Goal: Information Seeking & Learning: Learn about a topic

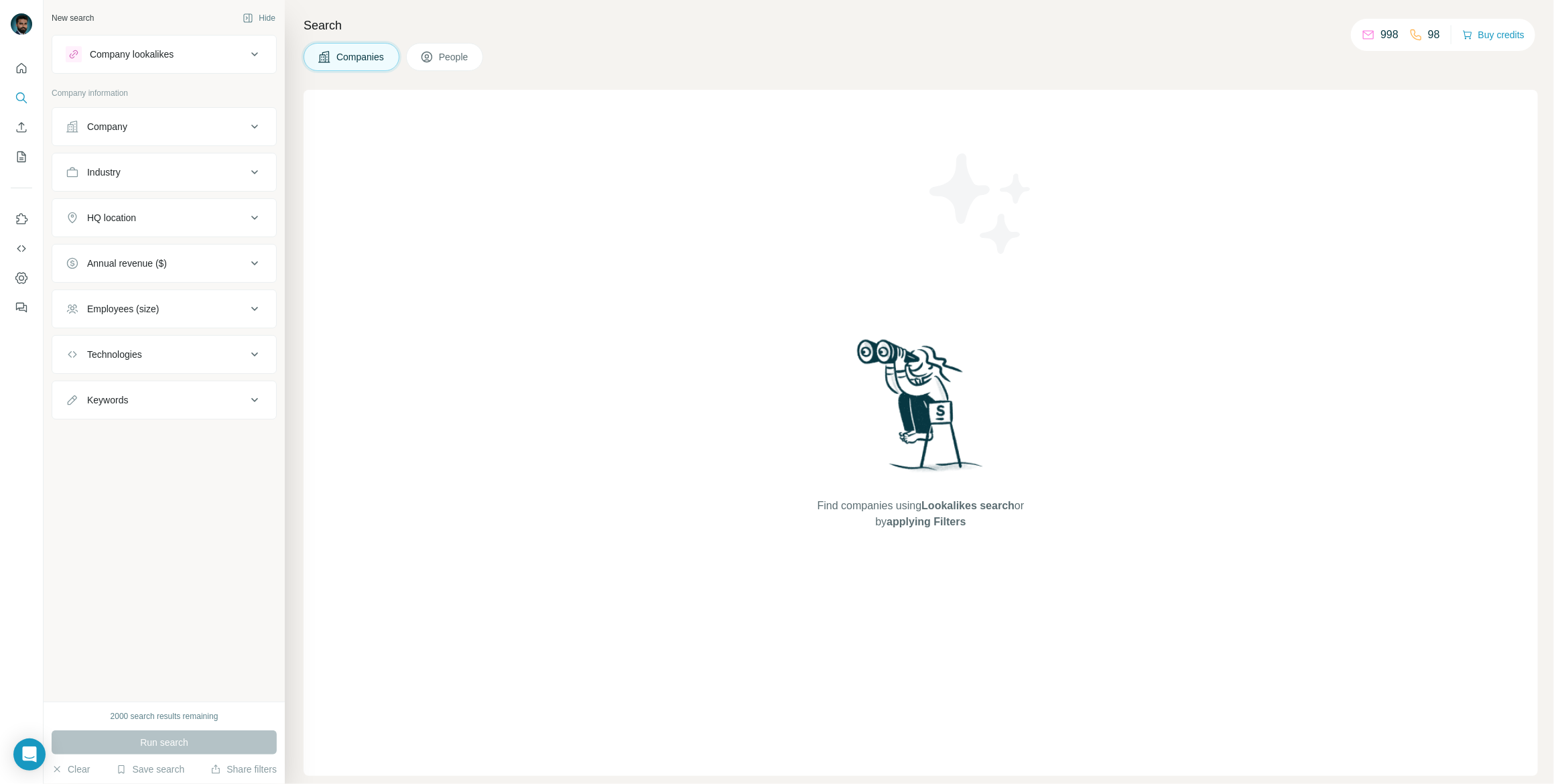
click at [169, 56] on div "Company lookalikes" at bounding box center [131, 54] width 84 height 14
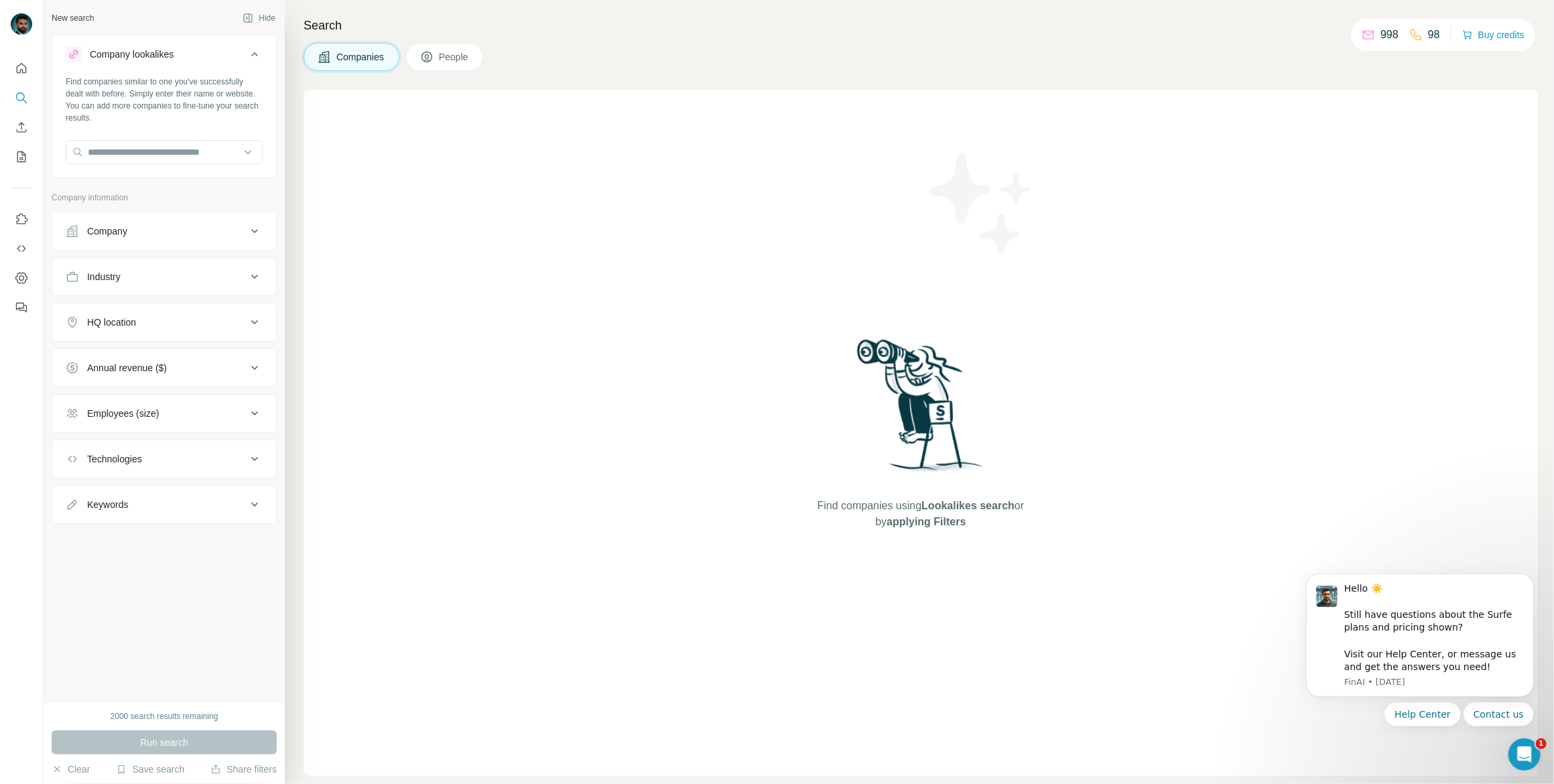
click at [1363, 411] on div "Find companies using Lookalikes search or by applying Filters" at bounding box center [921, 432] width 1235 height 686
click at [183, 283] on button "Industry" at bounding box center [164, 276] width 224 height 32
click at [173, 314] on input at bounding box center [157, 309] width 165 height 15
click at [161, 483] on button "Technologies" at bounding box center [164, 499] width 224 height 32
click at [182, 230] on div "Company" at bounding box center [156, 232] width 181 height 14
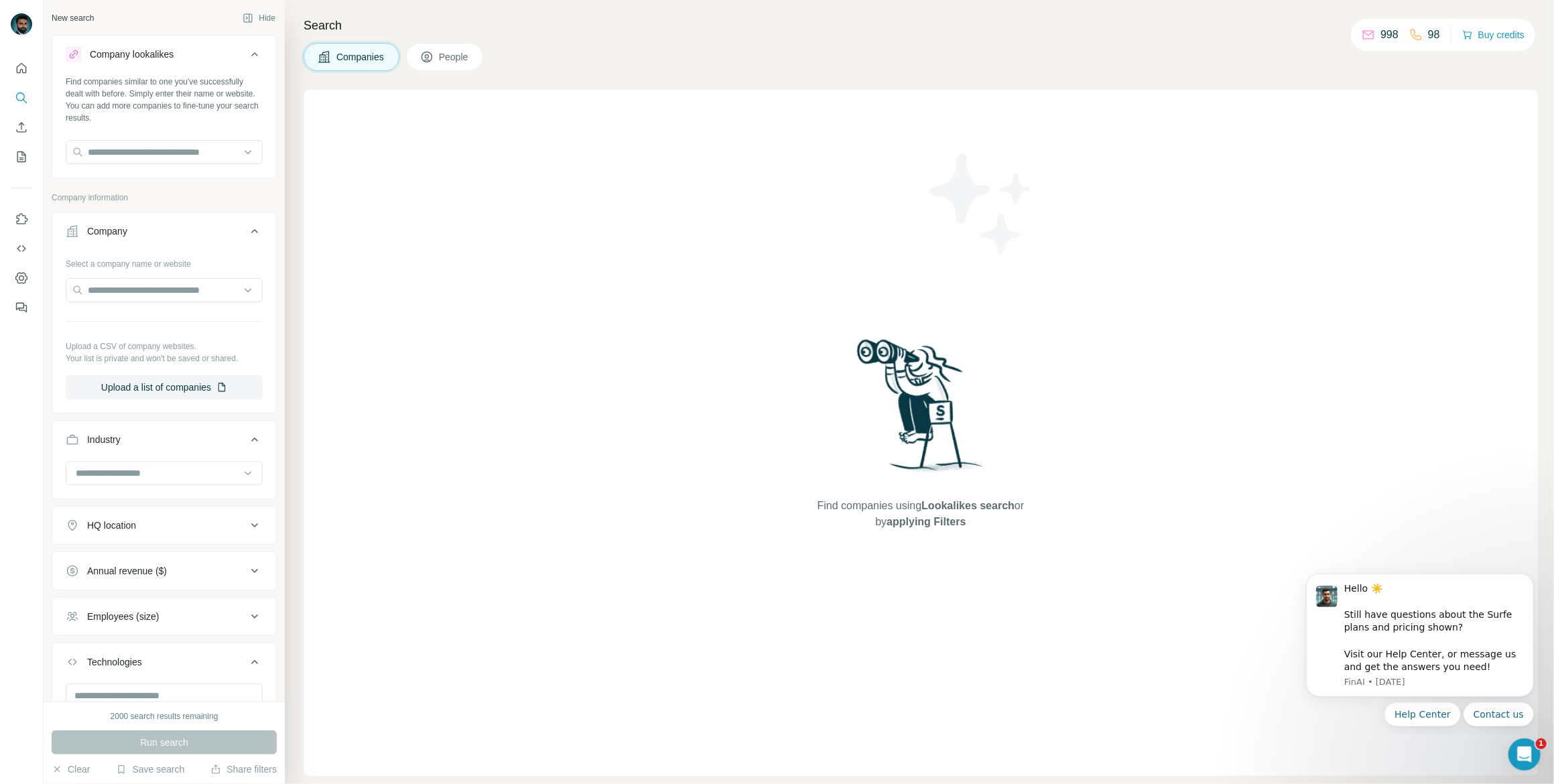
click at [182, 230] on div "Company" at bounding box center [156, 232] width 181 height 14
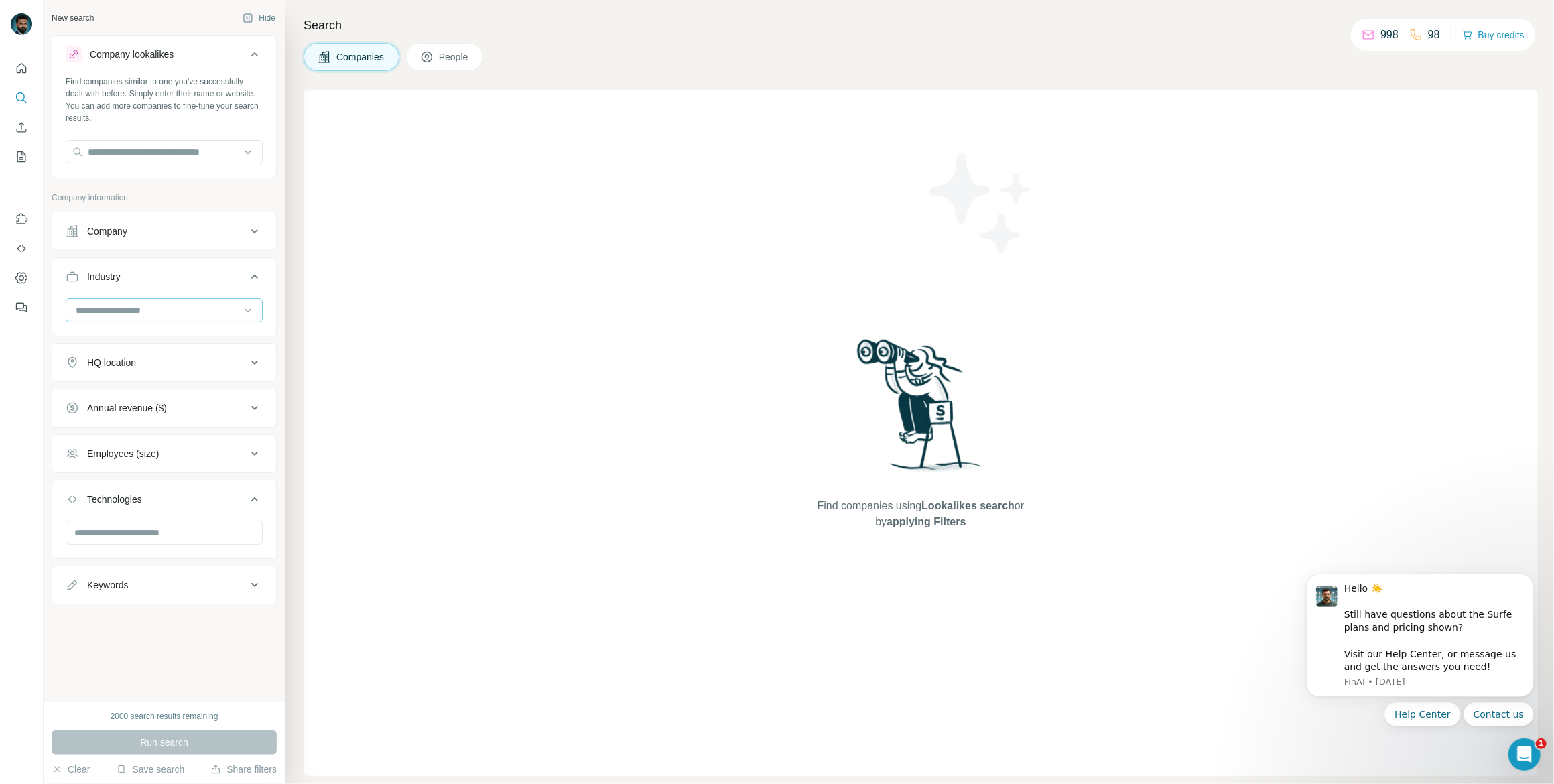
click at [174, 306] on input at bounding box center [157, 309] width 165 height 15
click at [164, 321] on div at bounding box center [157, 309] width 165 height 22
click at [169, 312] on input at bounding box center [157, 309] width 165 height 15
type input "****"
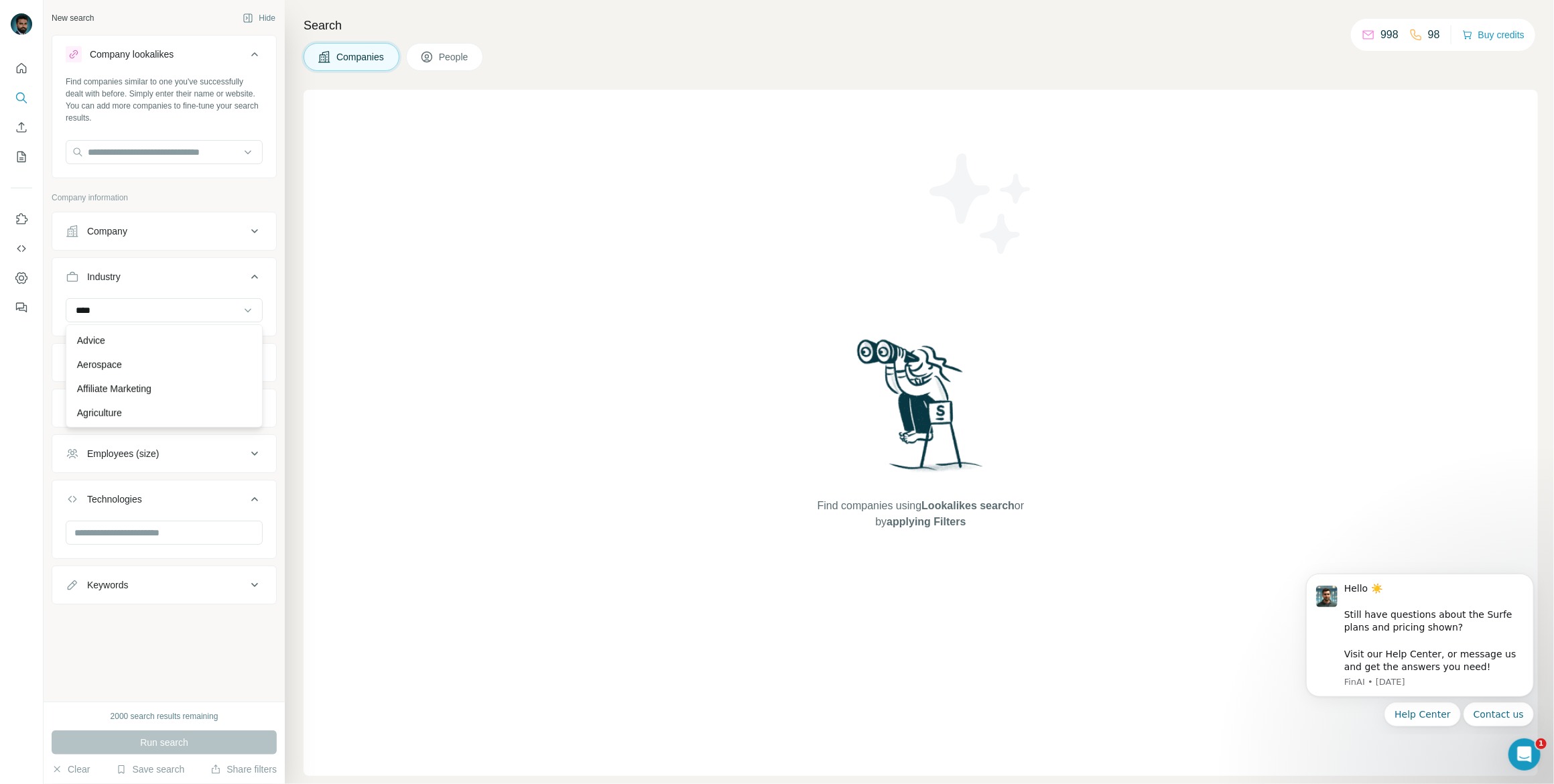
click at [155, 417] on div "Agriculture" at bounding box center [163, 412] width 174 height 14
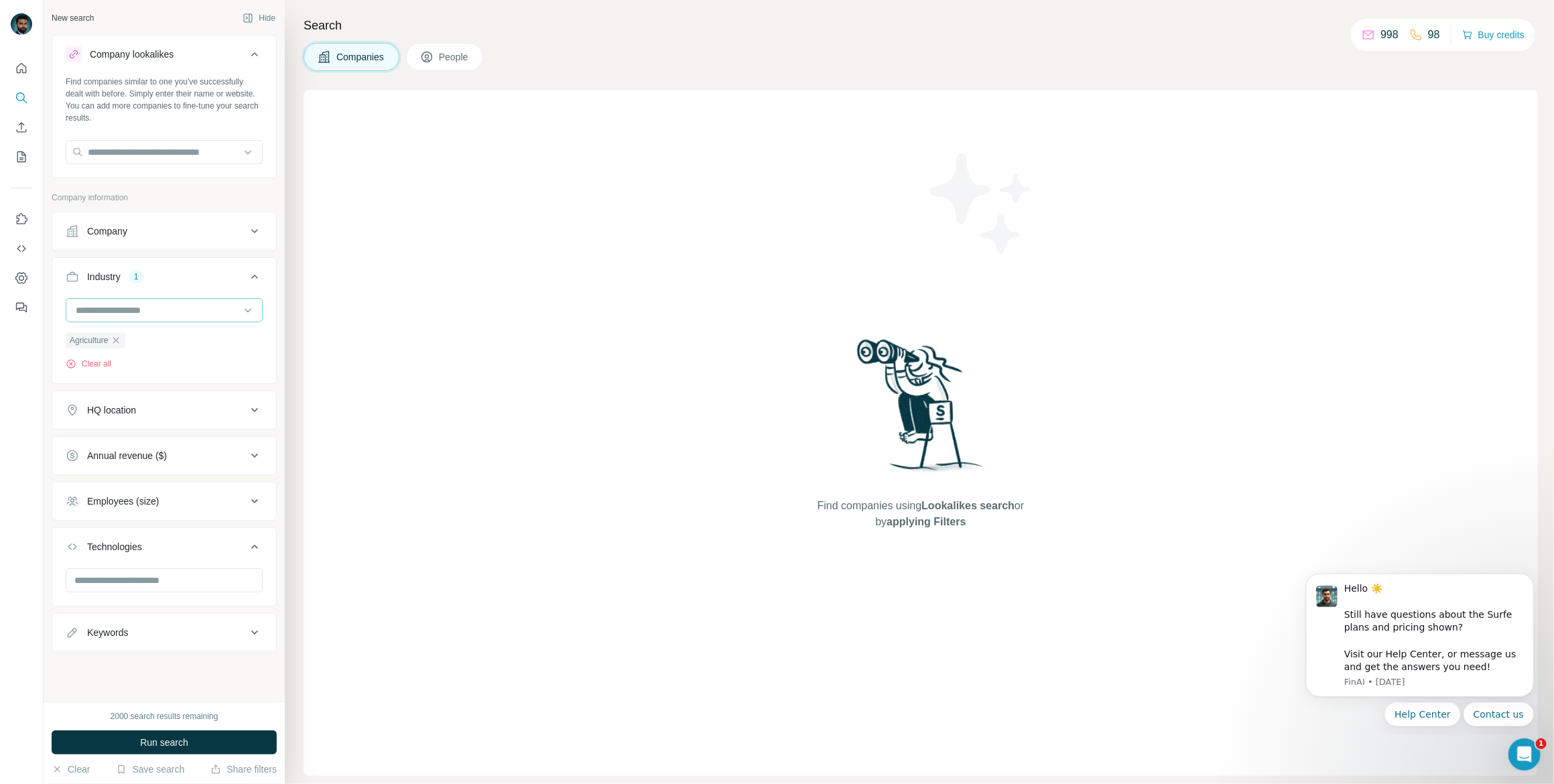
click at [163, 318] on div at bounding box center [157, 309] width 165 height 22
type input "*********"
click at [149, 341] on div "Email Marketing" at bounding box center [163, 340] width 174 height 14
click at [168, 310] on input at bounding box center [157, 309] width 165 height 15
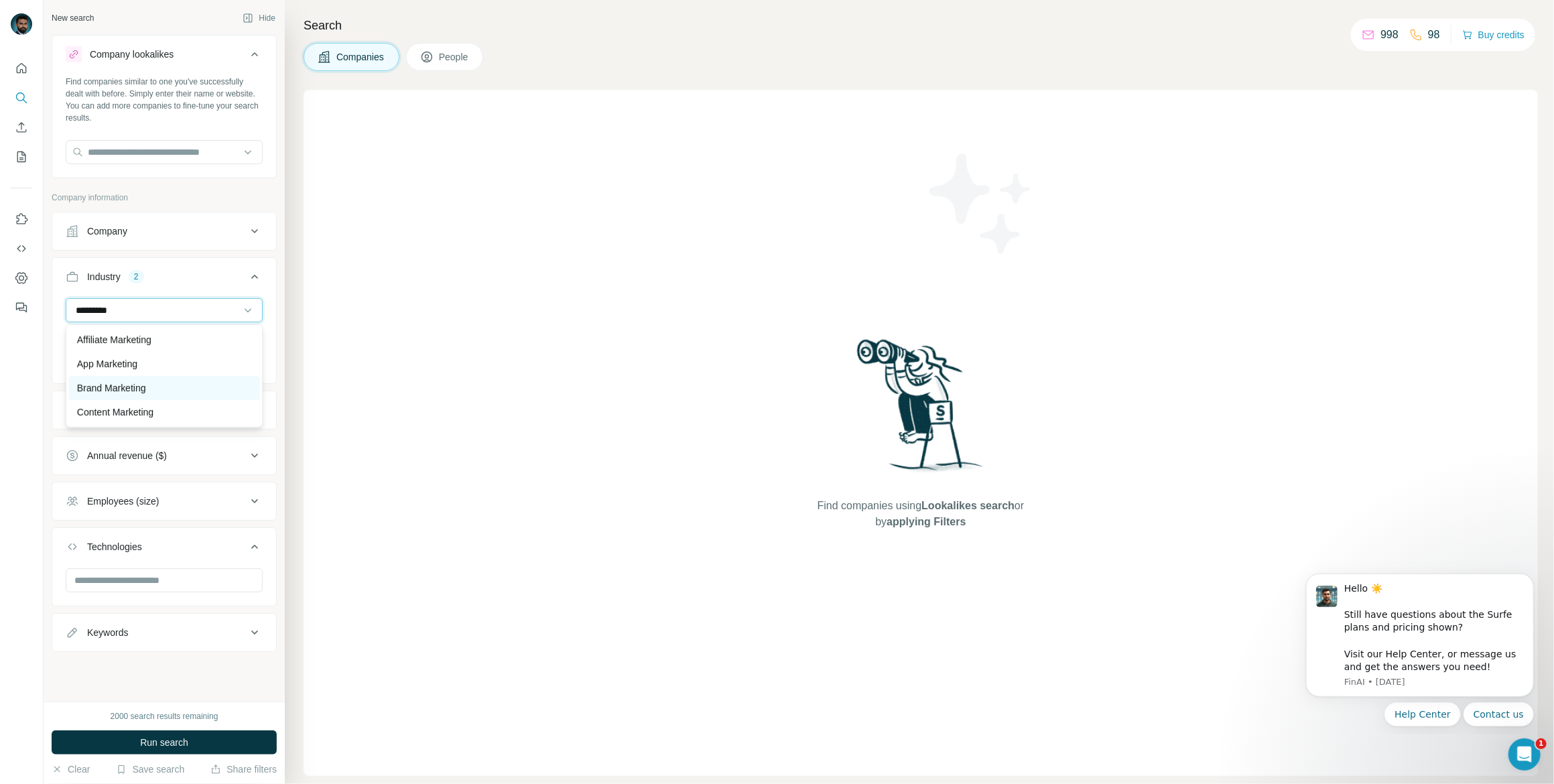
type input "*********"
click at [154, 381] on div "Brand Marketing" at bounding box center [163, 388] width 174 height 14
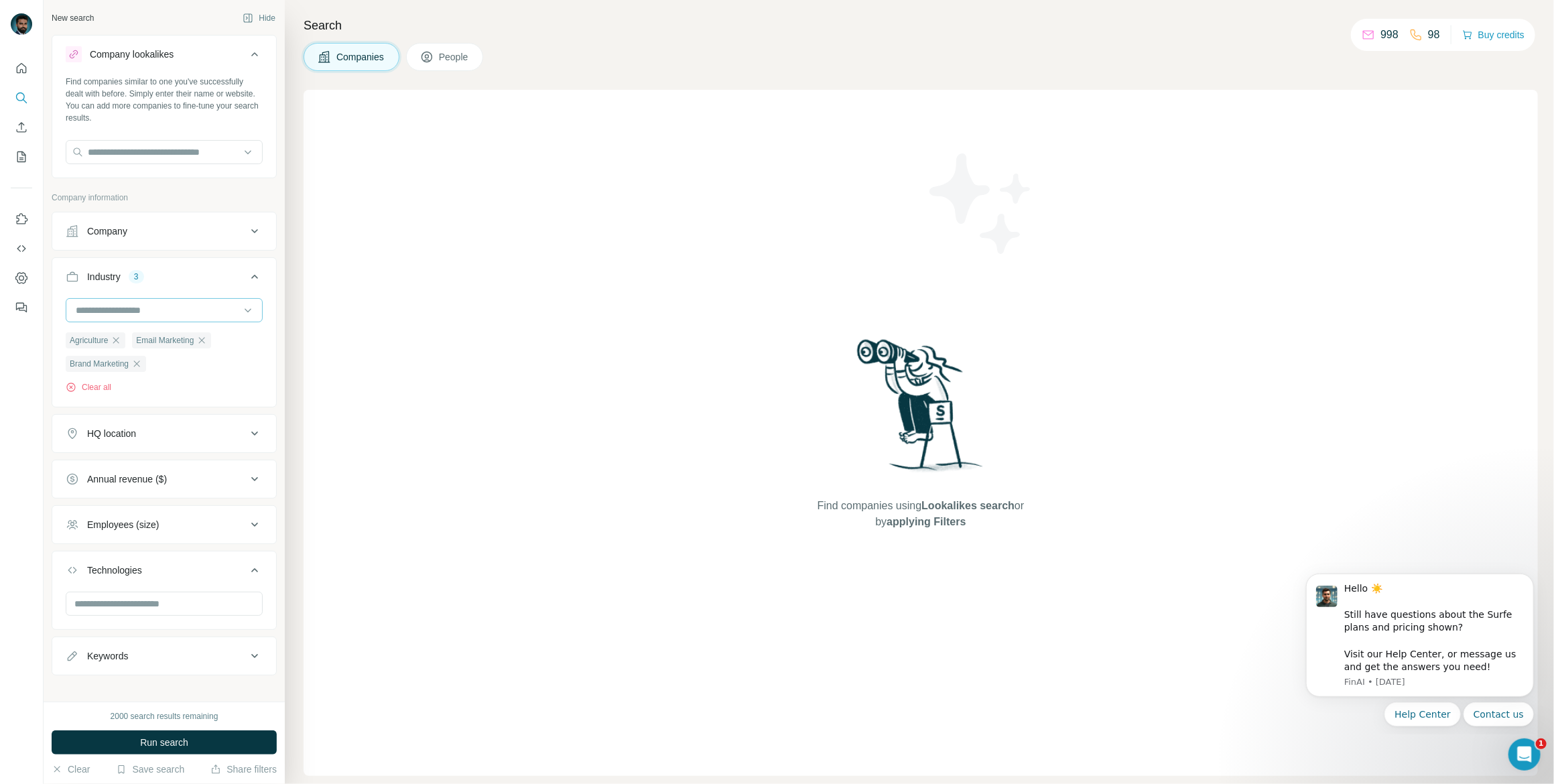
click at [173, 308] on input at bounding box center [157, 309] width 165 height 15
click at [172, 313] on input at bounding box center [157, 309] width 165 height 15
click at [172, 311] on input at bounding box center [157, 309] width 165 height 15
type input "******"
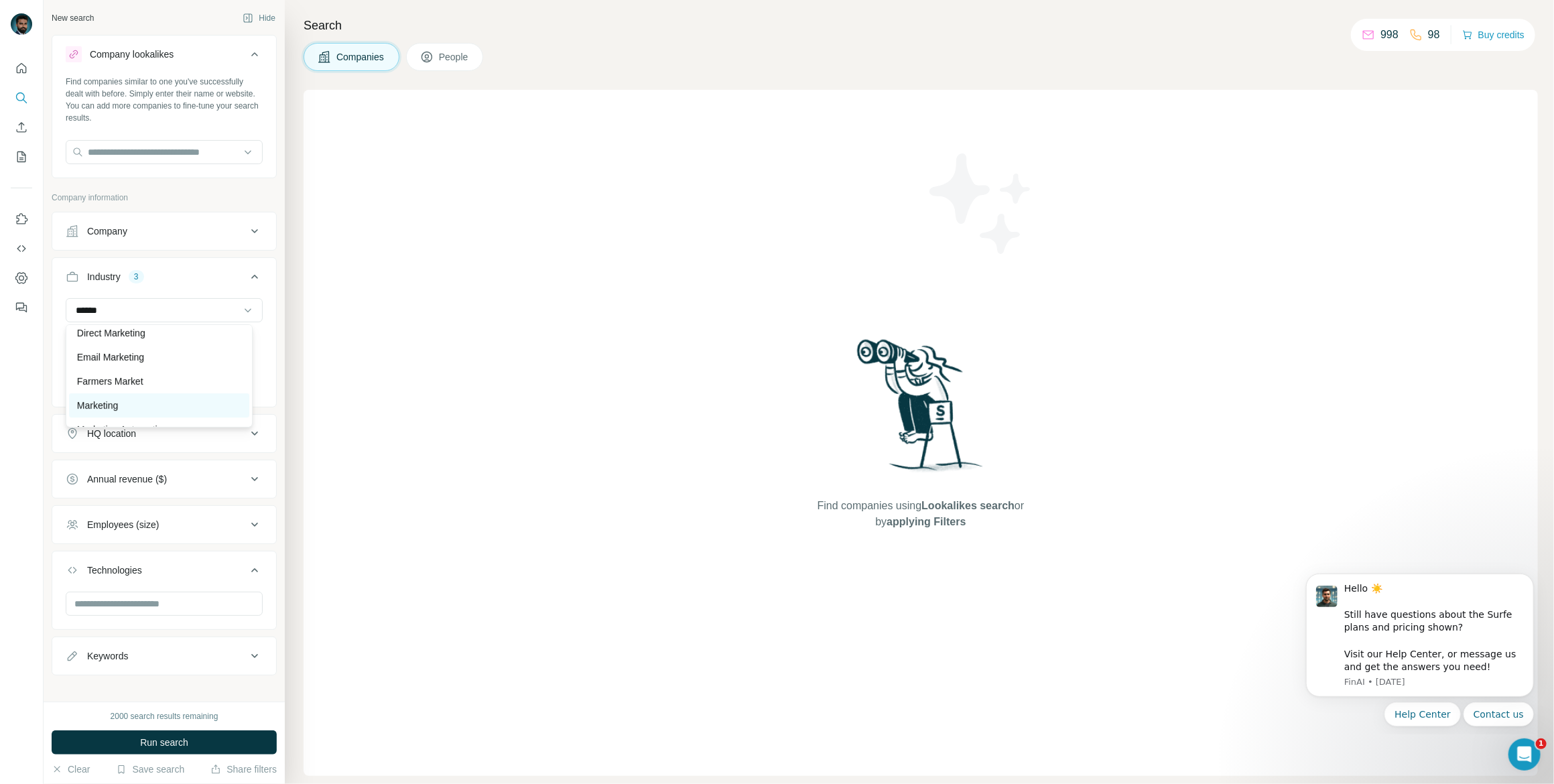
click at [167, 403] on div "Marketing" at bounding box center [159, 406] width 164 height 14
click at [126, 338] on div "Agriculture" at bounding box center [94, 340] width 59 height 17
click at [122, 340] on icon "button" at bounding box center [116, 339] width 11 height 11
click at [152, 310] on input at bounding box center [157, 309] width 165 height 15
click at [153, 382] on div "Advertising" at bounding box center [159, 381] width 164 height 14
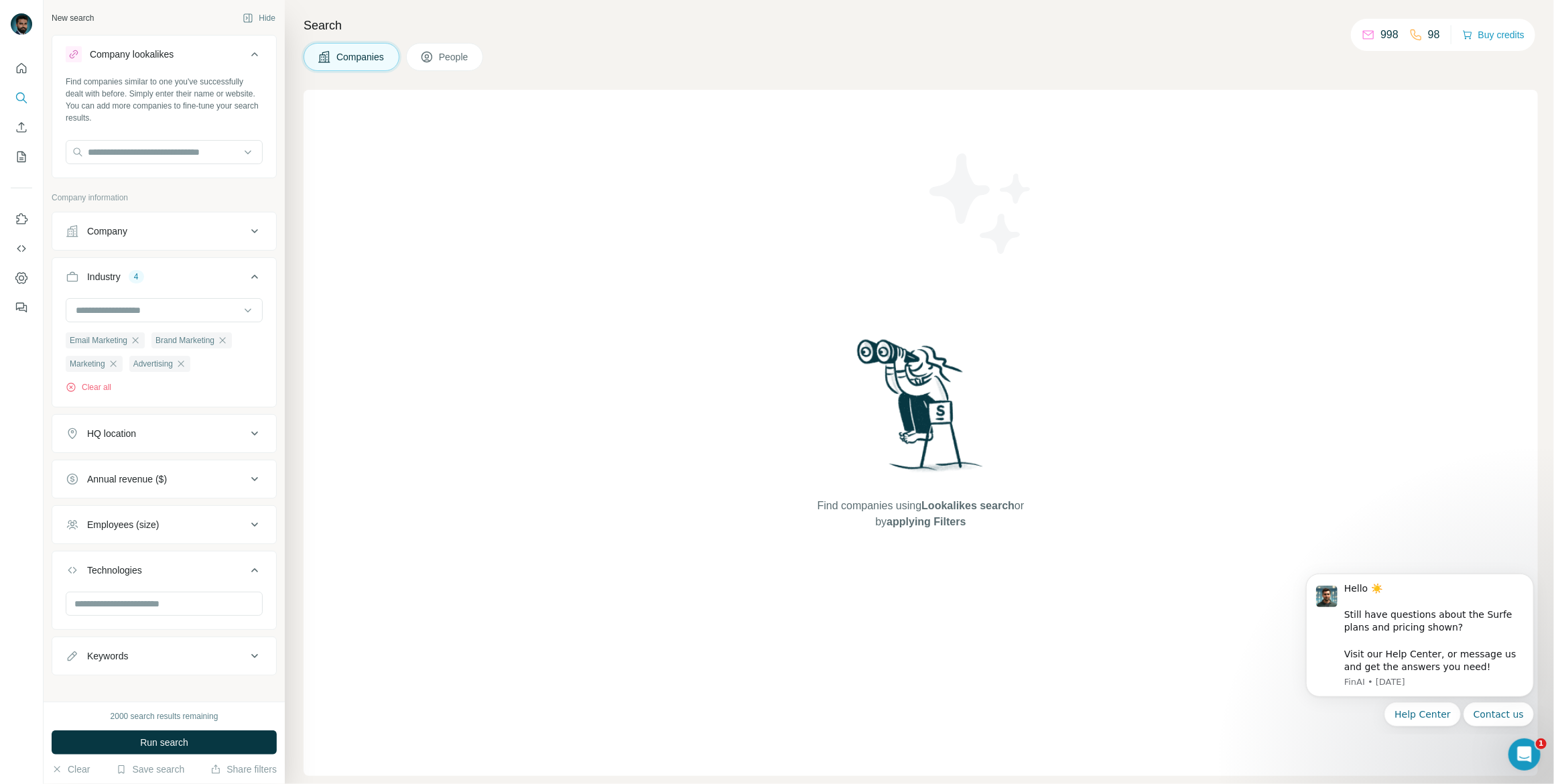
click at [184, 424] on button "HQ location" at bounding box center [164, 433] width 224 height 32
click at [179, 466] on input "text" at bounding box center [163, 467] width 197 height 24
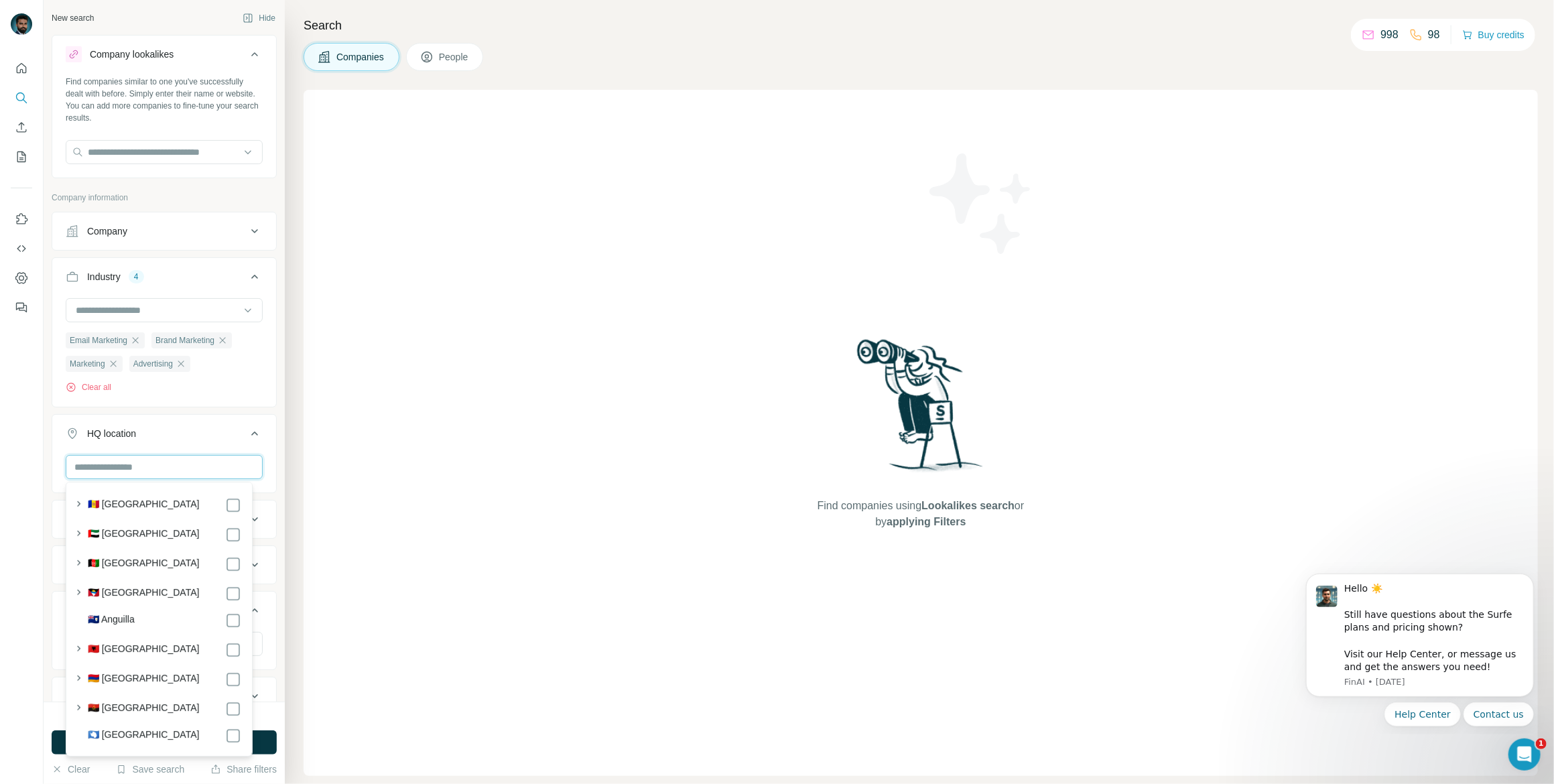
click at [159, 477] on input "text" at bounding box center [163, 467] width 197 height 24
type input "**********"
click at [217, 437] on div "HQ location 1" at bounding box center [156, 434] width 181 height 14
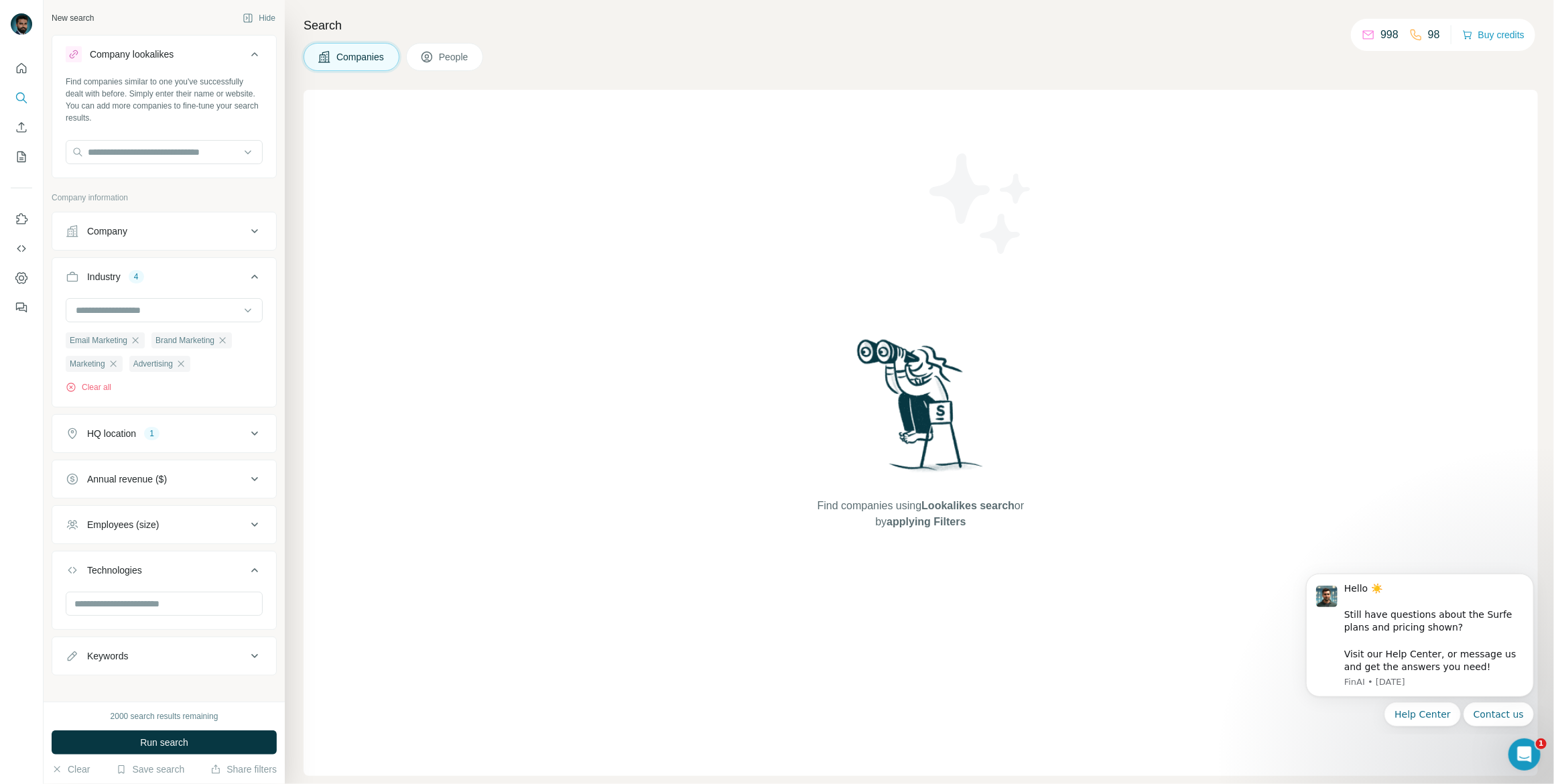
click at [203, 481] on div "Annual revenue ($)" at bounding box center [156, 480] width 181 height 14
click at [74, 530] on icon at bounding box center [73, 533] width 17 height 17
click at [27, 549] on div at bounding box center [21, 392] width 44 height 784
click at [249, 475] on icon at bounding box center [254, 479] width 17 height 17
click at [223, 533] on button "Employees (size)" at bounding box center [164, 524] width 224 height 32
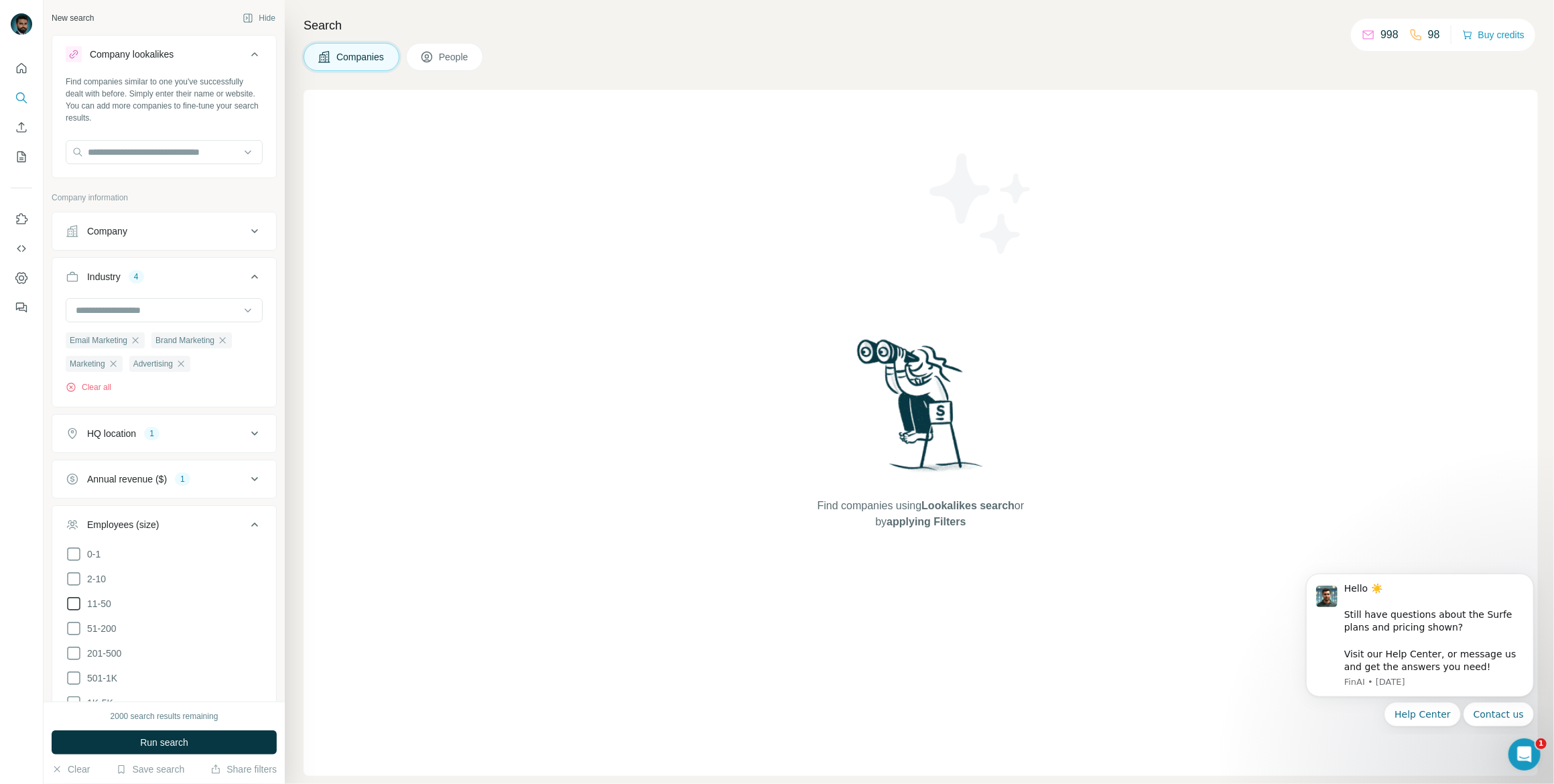
click at [72, 603] on icon at bounding box center [73, 603] width 17 height 17
click at [72, 629] on icon at bounding box center [73, 628] width 17 height 17
click at [246, 521] on icon at bounding box center [254, 524] width 17 height 17
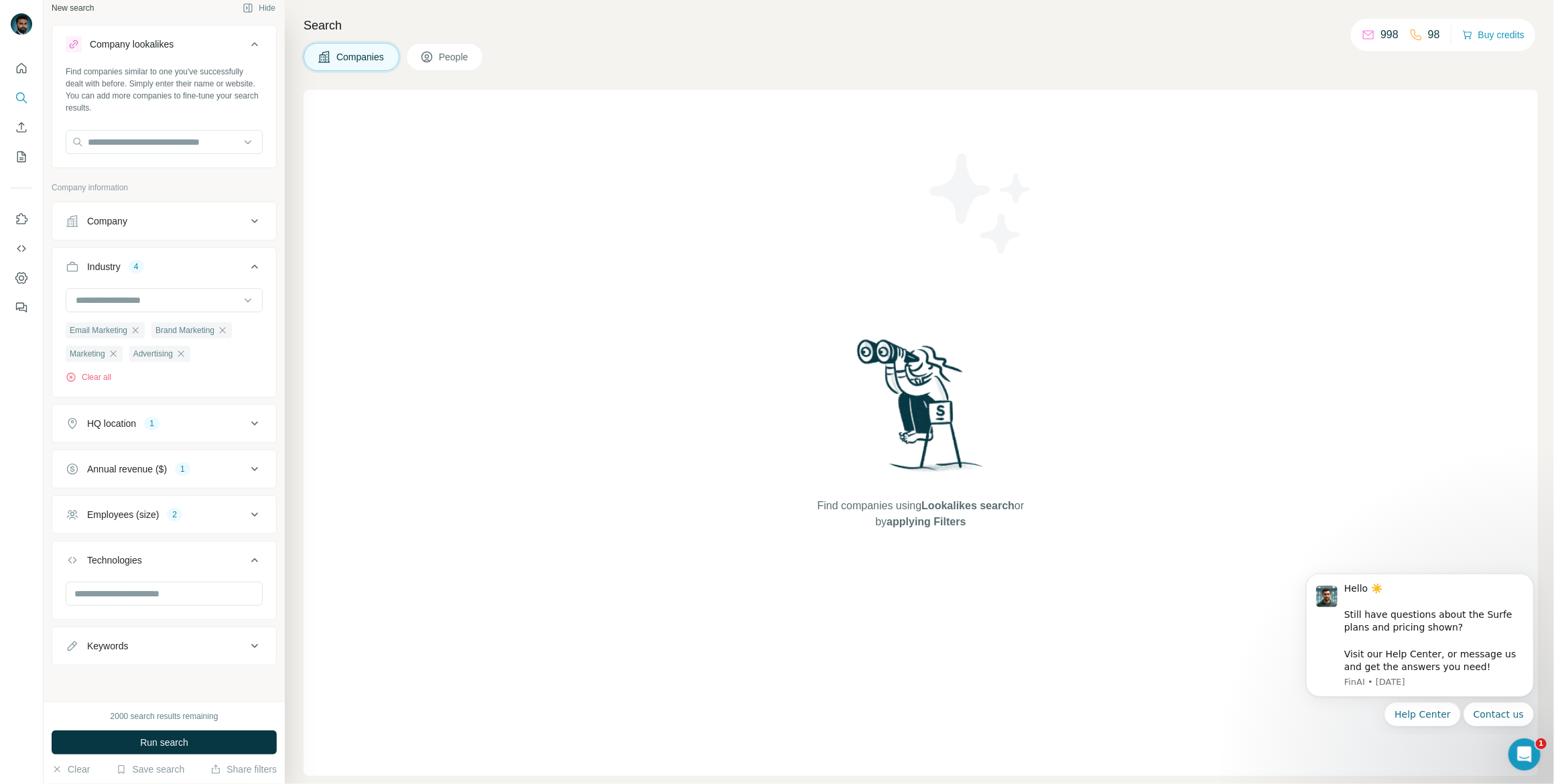
scroll to position [11, 0]
click at [194, 597] on input "text" at bounding box center [163, 592] width 197 height 24
type input "******"
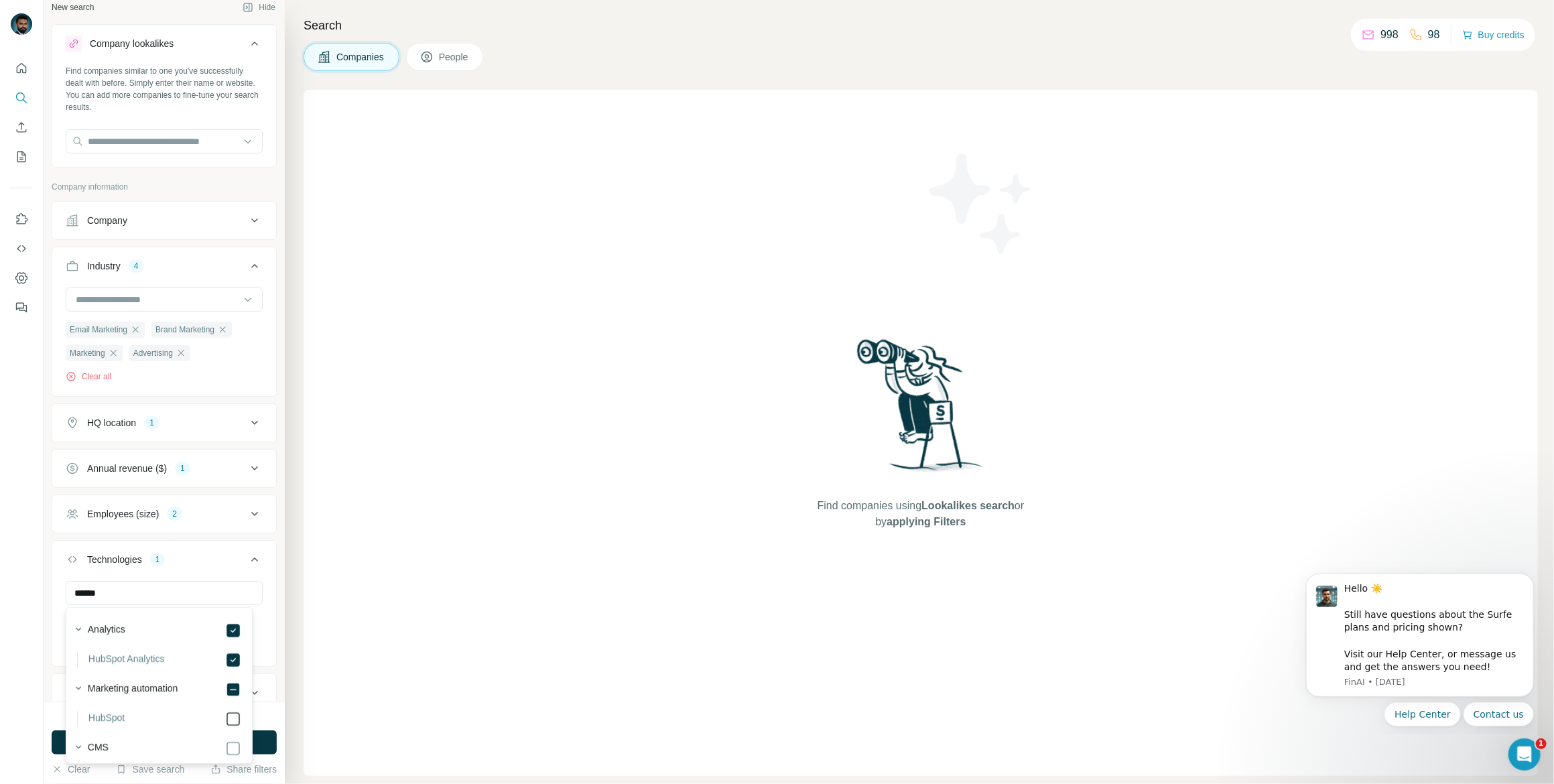
click at [225, 711] on icon at bounding box center [233, 719] width 17 height 17
click at [225, 624] on icon at bounding box center [233, 627] width 17 height 17
click at [44, 587] on div "New search Hide Company lookalikes Find companies similar to one you've success…" at bounding box center [164, 350] width 241 height 701
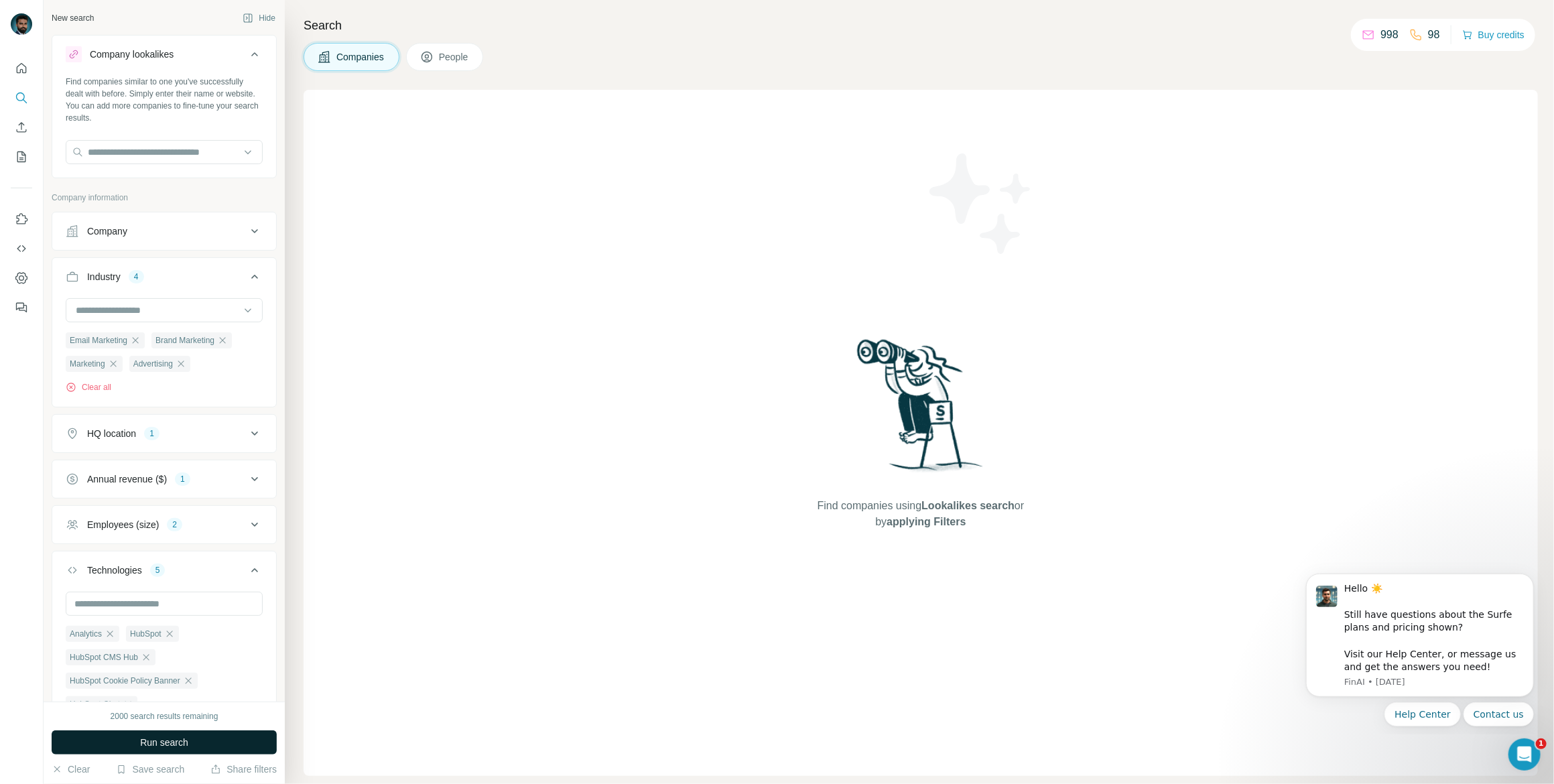
click at [222, 741] on button "Run search" at bounding box center [163, 742] width 225 height 24
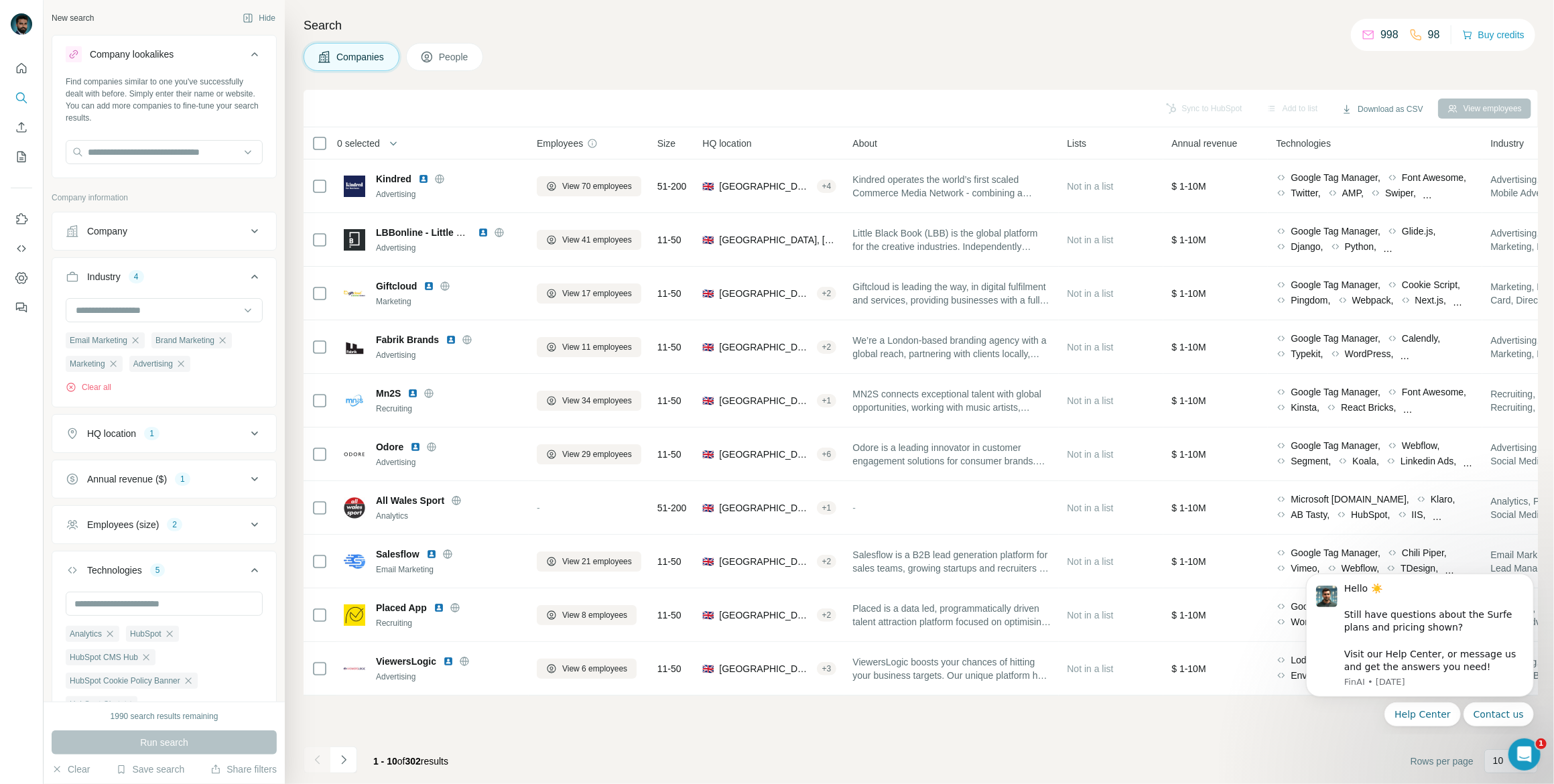
click at [223, 524] on div "Employees (size) 2" at bounding box center [156, 524] width 181 height 14
click at [72, 627] on icon at bounding box center [74, 628] width 6 height 4
